Goal: Use online tool/utility: Utilize a website feature to perform a specific function

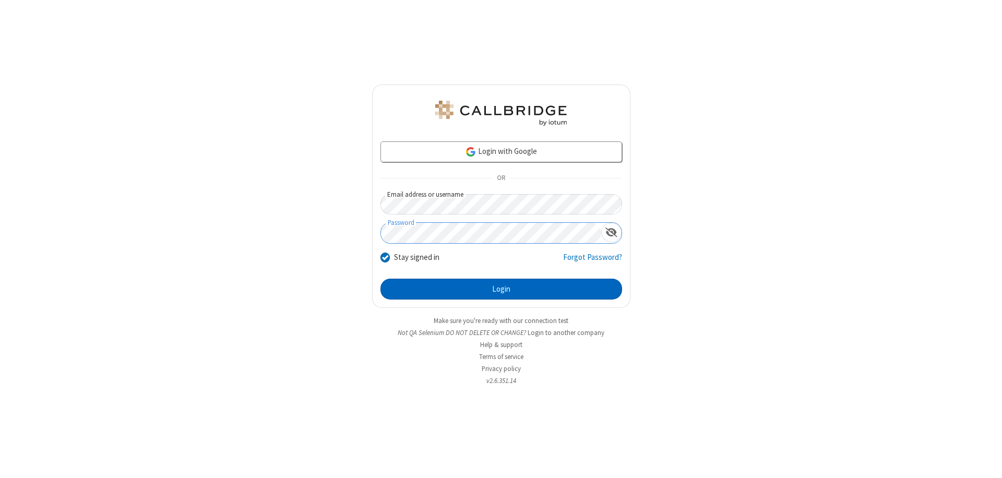
click at [501, 289] on button "Login" at bounding box center [502, 289] width 242 height 21
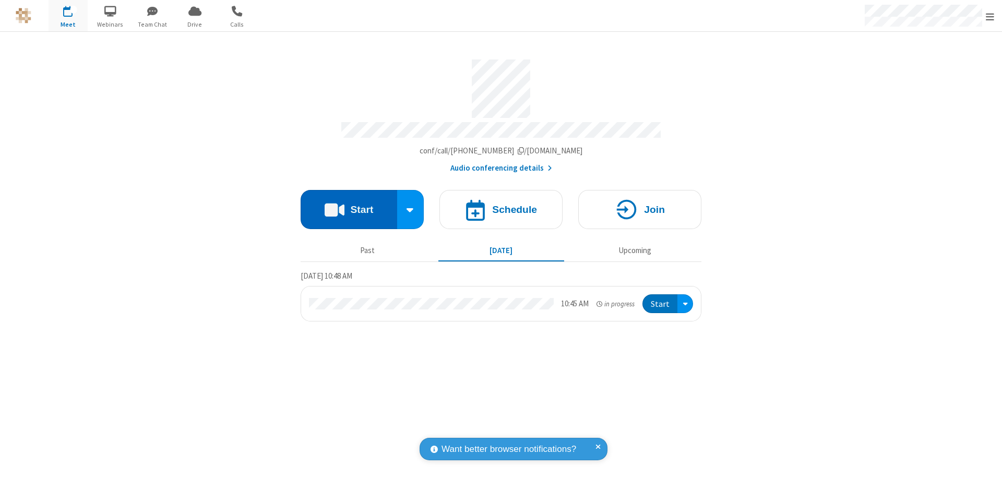
click at [349, 205] on button "Start" at bounding box center [349, 209] width 97 height 39
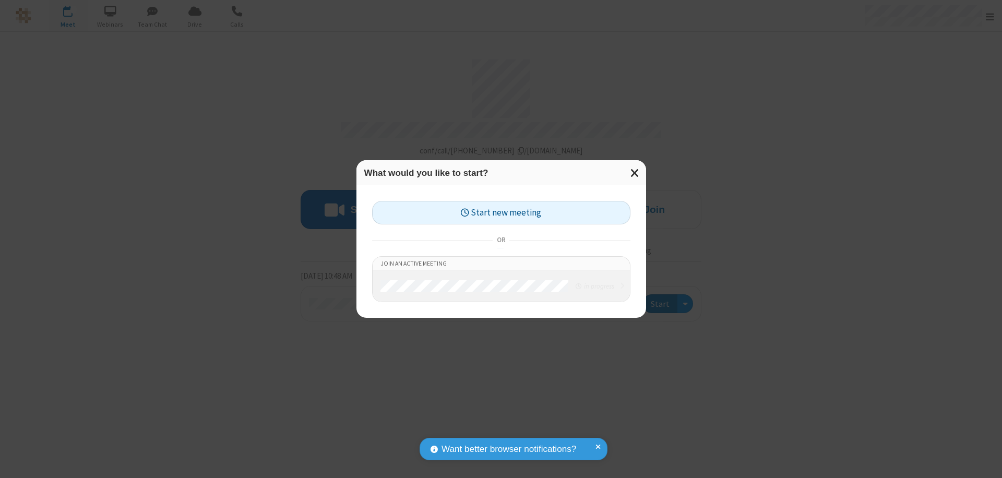
click at [501, 212] on button "Start new meeting" at bounding box center [501, 212] width 258 height 23
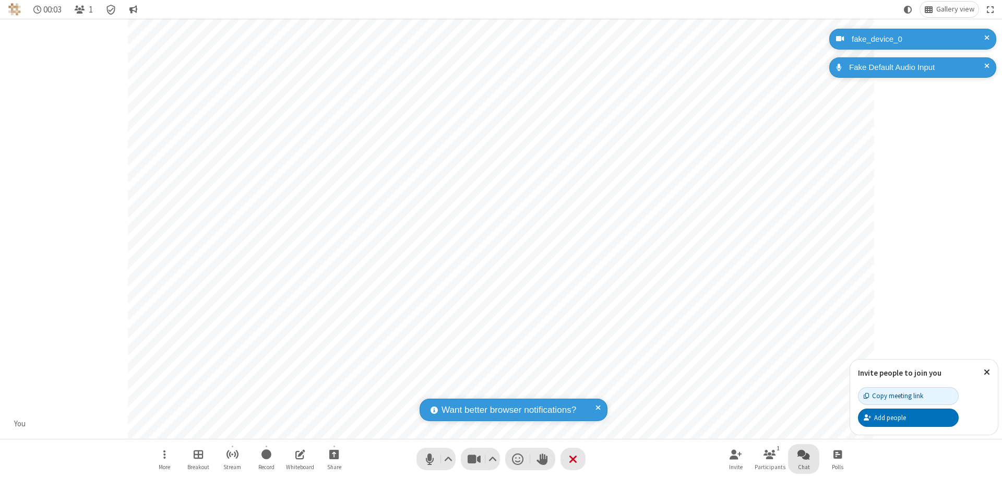
click at [804, 454] on span "Open chat" at bounding box center [804, 454] width 13 height 13
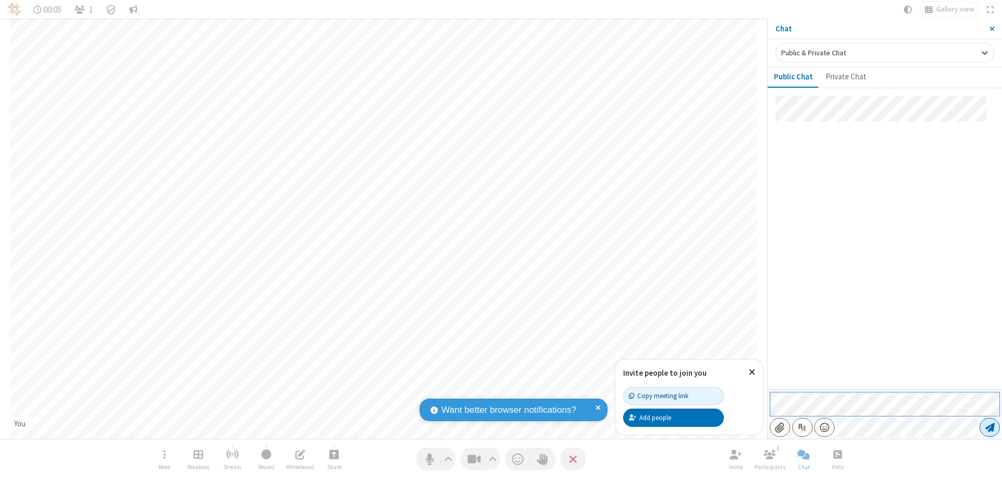
click at [990, 427] on span "Send message" at bounding box center [989, 427] width 9 height 10
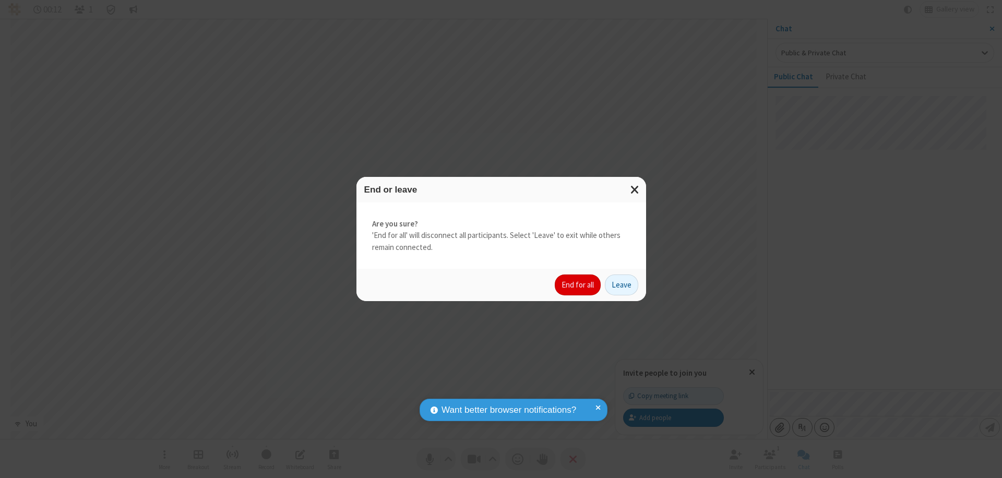
click at [578, 285] on button "End for all" at bounding box center [578, 285] width 46 height 21
